Goal: Information Seeking & Learning: Learn about a topic

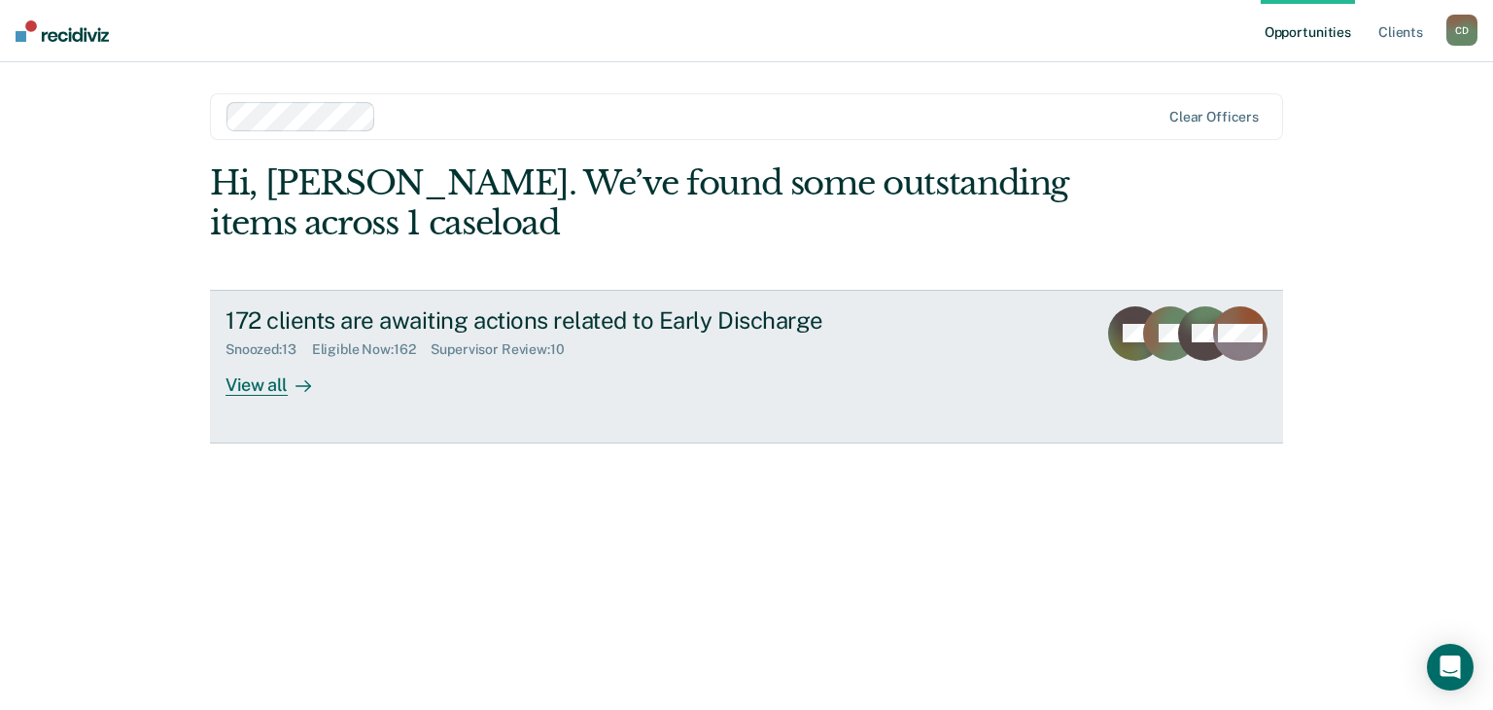
click at [281, 384] on div "View all" at bounding box center [280, 377] width 109 height 38
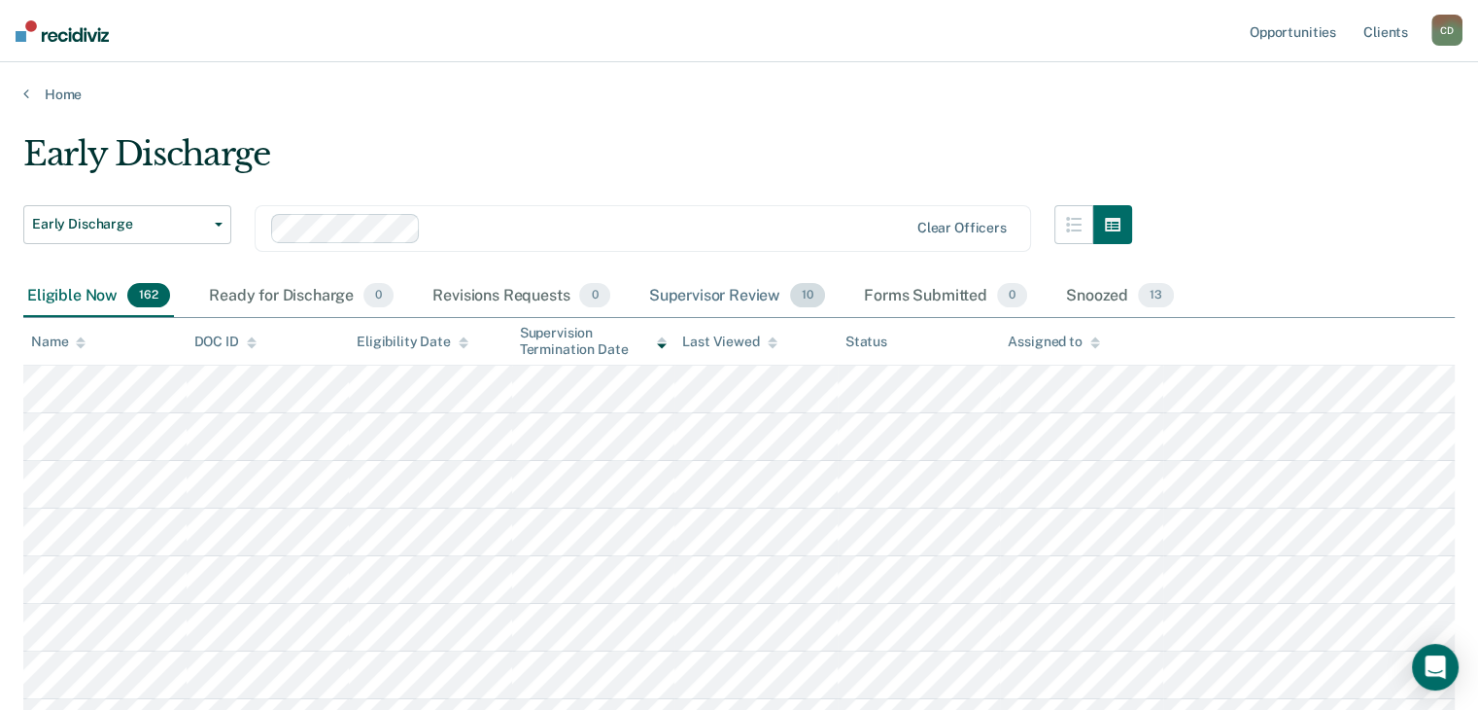
click at [713, 300] on div "Supervisor Review 10" at bounding box center [737, 296] width 184 height 43
